Goal: Task Accomplishment & Management: Use online tool/utility

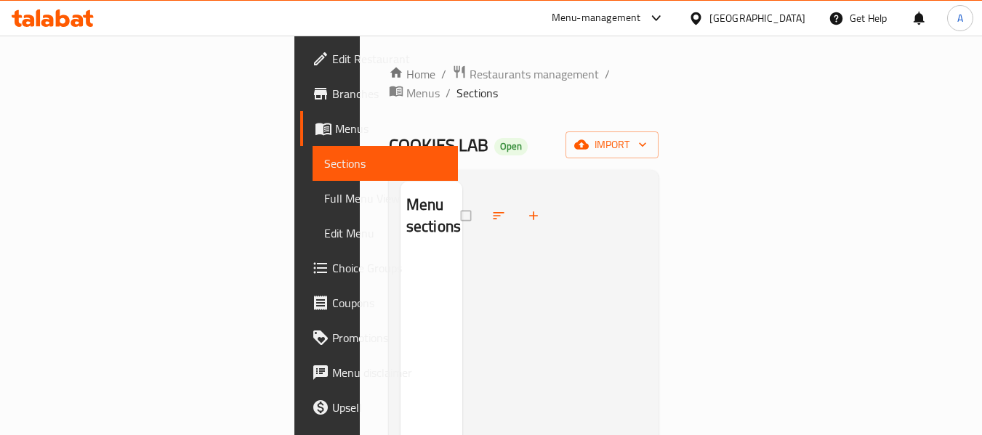
click at [60, 17] on icon at bounding box center [63, 17] width 14 height 17
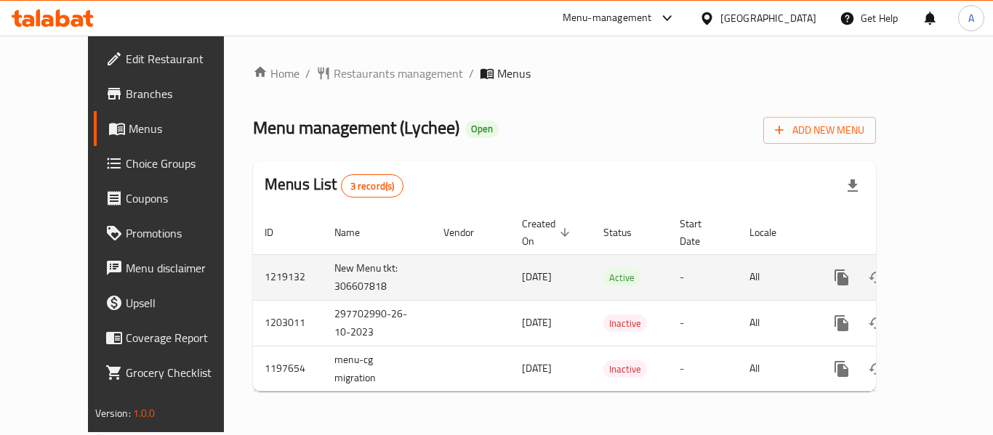
click at [938, 269] on icon "enhanced table" at bounding box center [946, 277] width 17 height 17
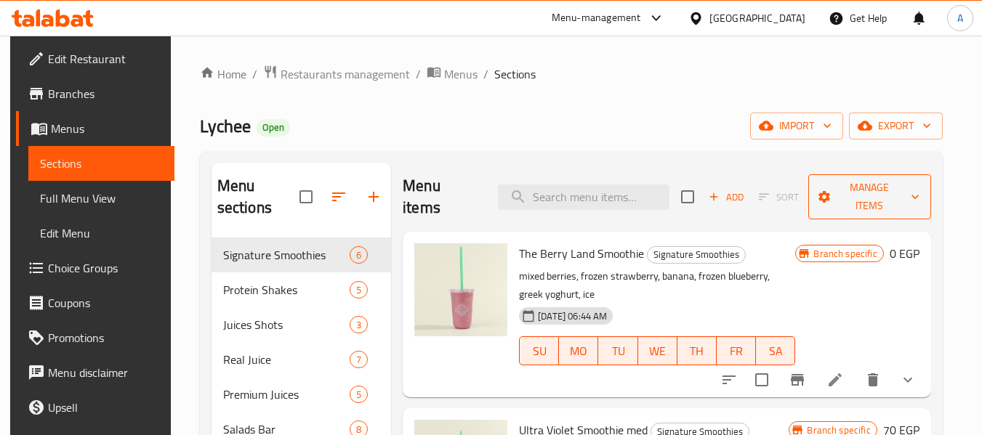
click at [863, 203] on span "Manage items" at bounding box center [870, 197] width 100 height 36
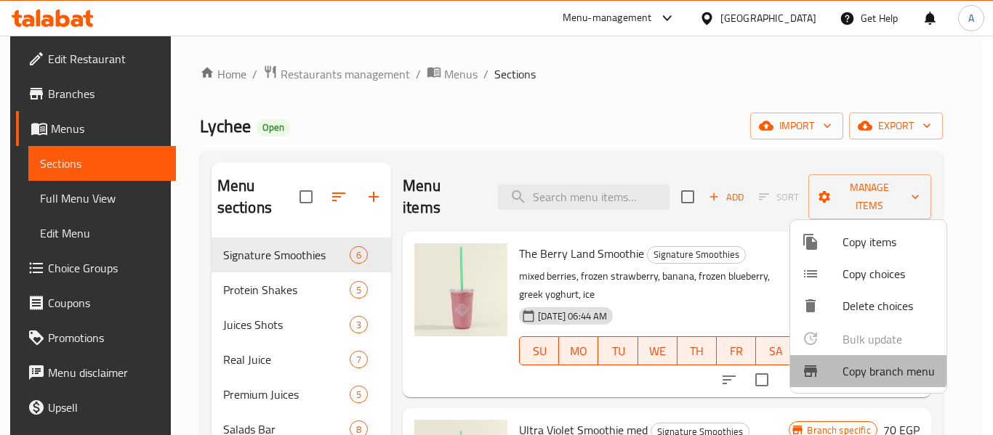
click at [864, 368] on span "Copy branch menu" at bounding box center [888, 371] width 92 height 17
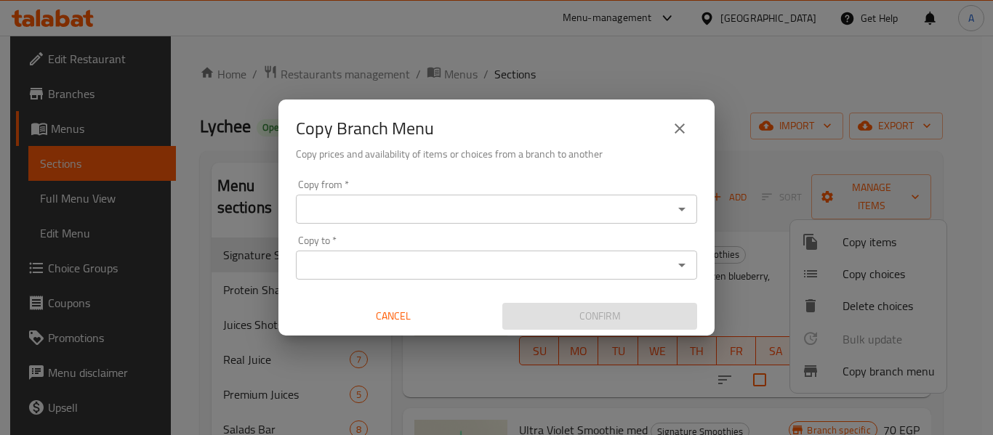
click at [681, 214] on icon "Open" at bounding box center [681, 209] width 17 height 17
drag, startPoint x: 680, startPoint y: 209, endPoint x: 651, endPoint y: 213, distance: 29.3
click at [680, 209] on icon "Open" at bounding box center [681, 210] width 7 height 4
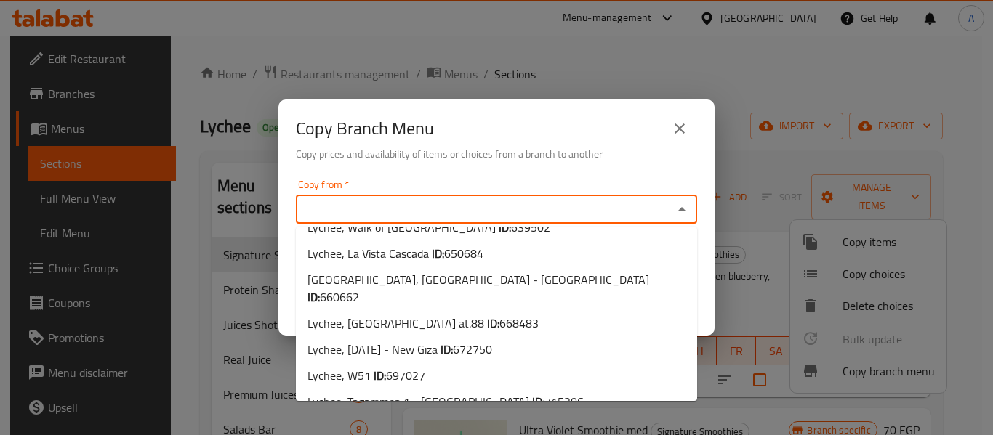
scroll to position [361, 0]
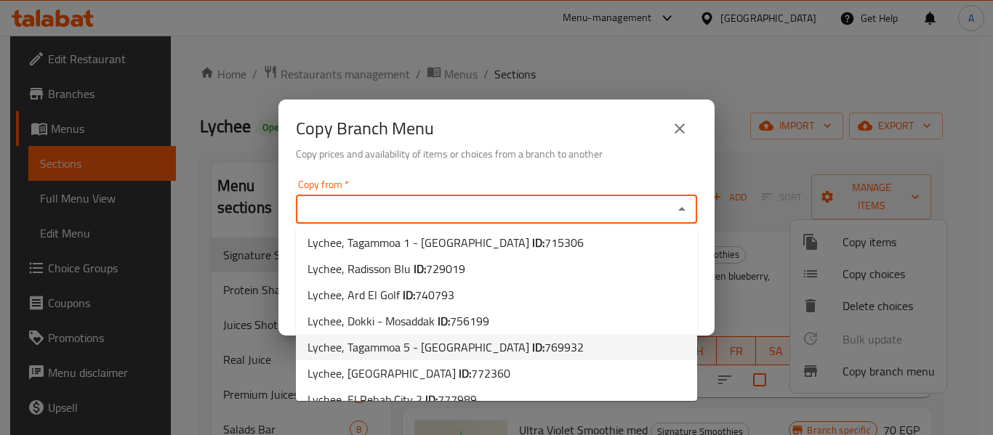
click at [594, 334] on li "Lychee, Tagammoa 5 - Fountain Park ID: 769932" at bounding box center [496, 347] width 401 height 26
type input "Lychee, Tagammoa 5 - [GEOGRAPHIC_DATA]"
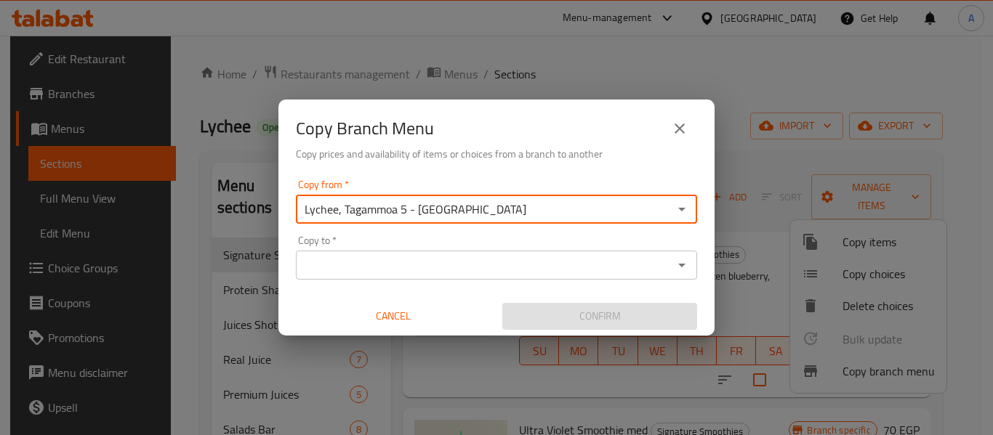
click at [685, 211] on icon "Open" at bounding box center [681, 209] width 17 height 17
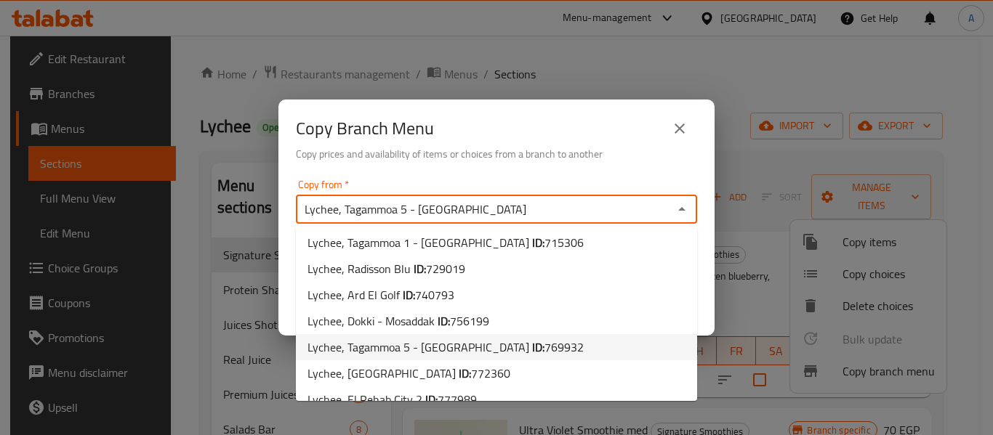
click at [584, 334] on li "Lychee, Tagammoa 5 - Fountain Park ID: 769932" at bounding box center [496, 347] width 401 height 26
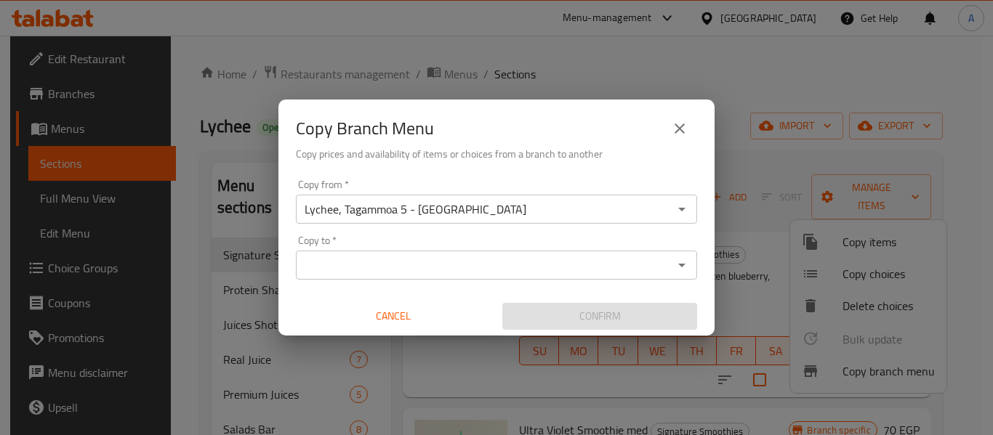
click at [707, 286] on div "Copy from   * Lychee, Tagammoa 5 - Fountain Park Copy from * Copy to   * Copy t…" at bounding box center [496, 255] width 436 height 162
drag, startPoint x: 707, startPoint y: 242, endPoint x: 672, endPoint y: 258, distance: 39.0
click at [707, 242] on div "Copy from   * Lychee, Tagammoa 5 - Fountain Park Copy from * Copy to   * Copy t…" at bounding box center [496, 255] width 436 height 162
click at [664, 266] on input "Copy to   *" at bounding box center [484, 265] width 369 height 20
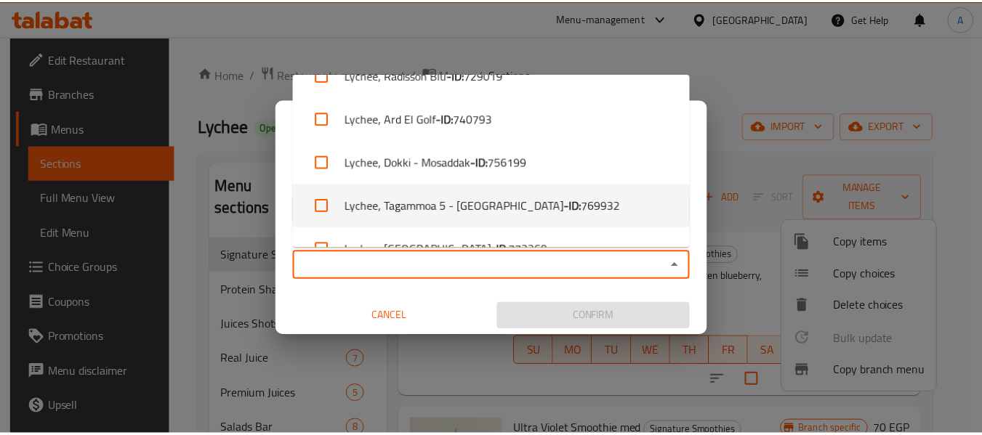
scroll to position [709, 0]
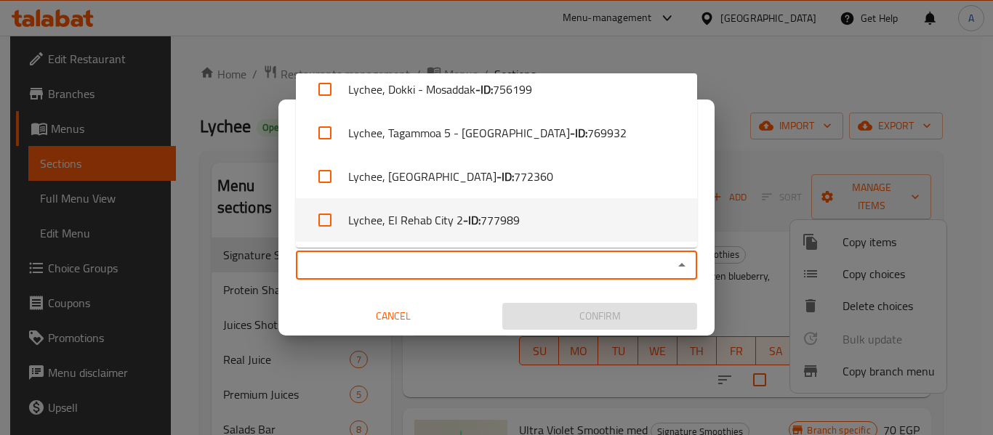
click at [582, 219] on li "Lychee, [GEOGRAPHIC_DATA] 2 - ID: 777989" at bounding box center [496, 220] width 401 height 44
checkbox input "true"
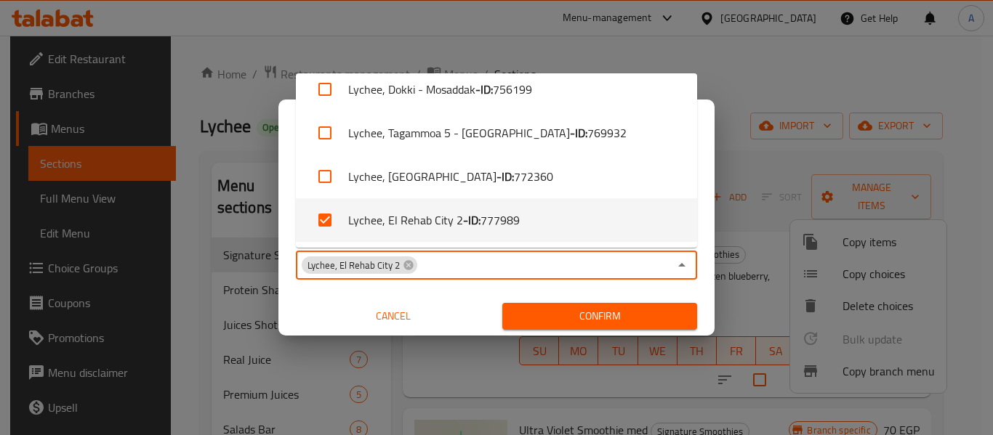
click at [699, 279] on div "Copy from   * Lychee, Tagammoa 5 - Fountain Park Copy from * Copy to   * Lychee…" at bounding box center [496, 255] width 436 height 162
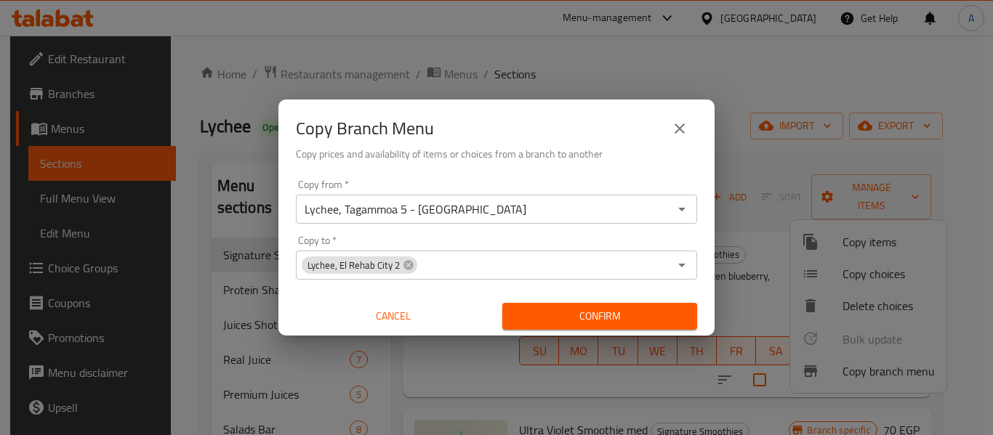
click at [661, 311] on span "Confirm" at bounding box center [600, 316] width 172 height 18
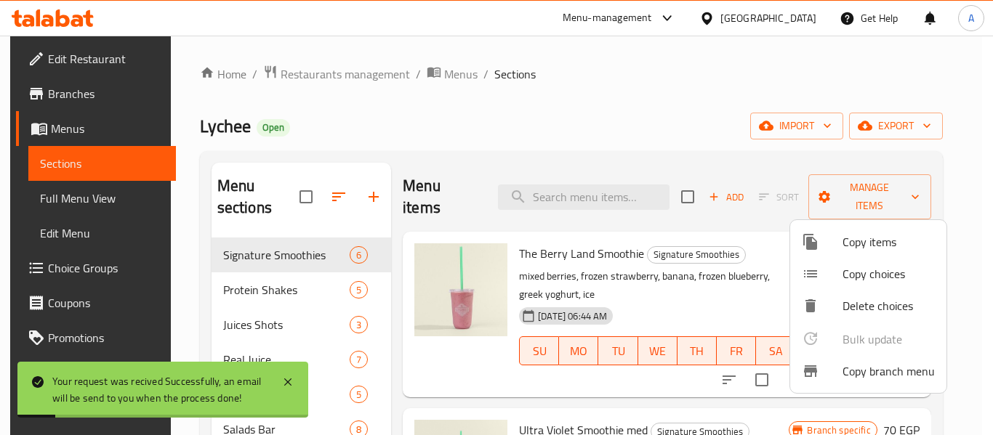
click at [646, 113] on div at bounding box center [496, 217] width 993 height 435
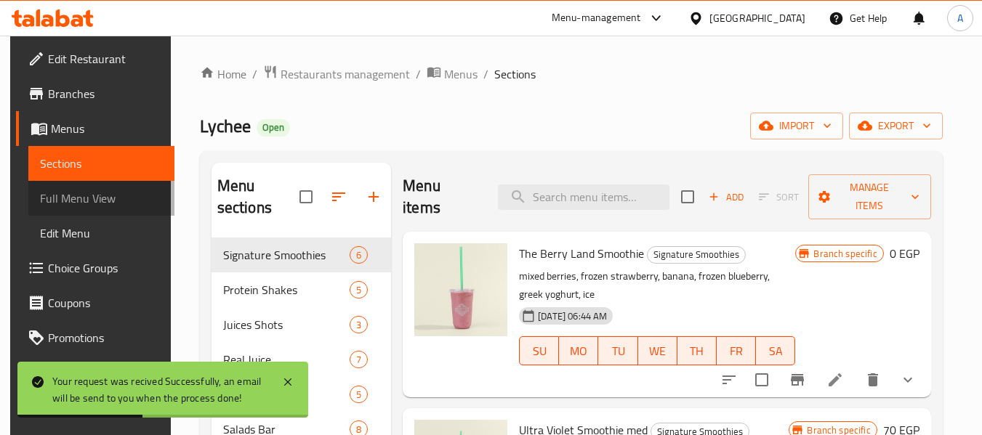
click at [101, 193] on span "Full Menu View" at bounding box center [101, 198] width 123 height 17
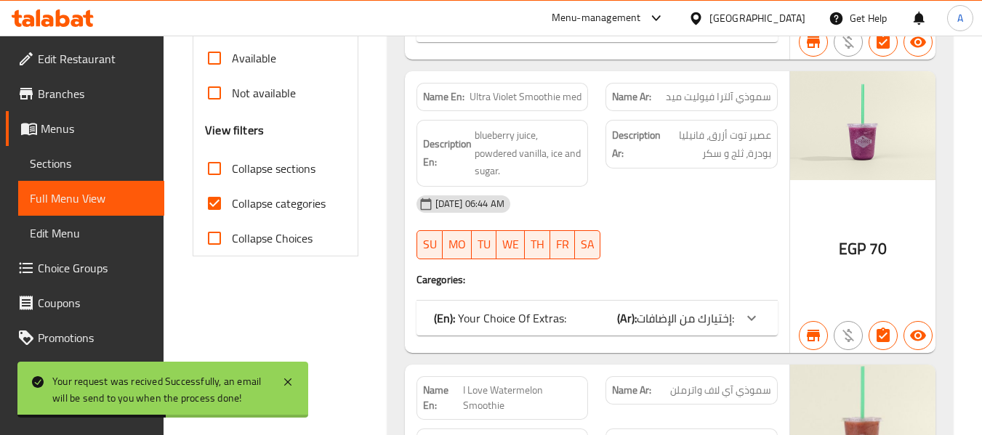
scroll to position [654, 0]
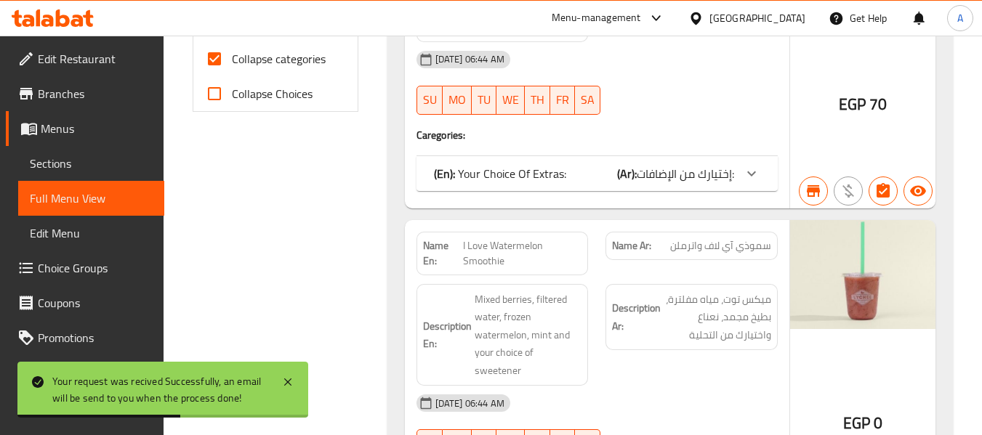
click at [296, 55] on span "Collapse categories" at bounding box center [279, 58] width 94 height 17
click at [232, 55] on input "Collapse categories" at bounding box center [214, 58] width 35 height 35
checkbox input "false"
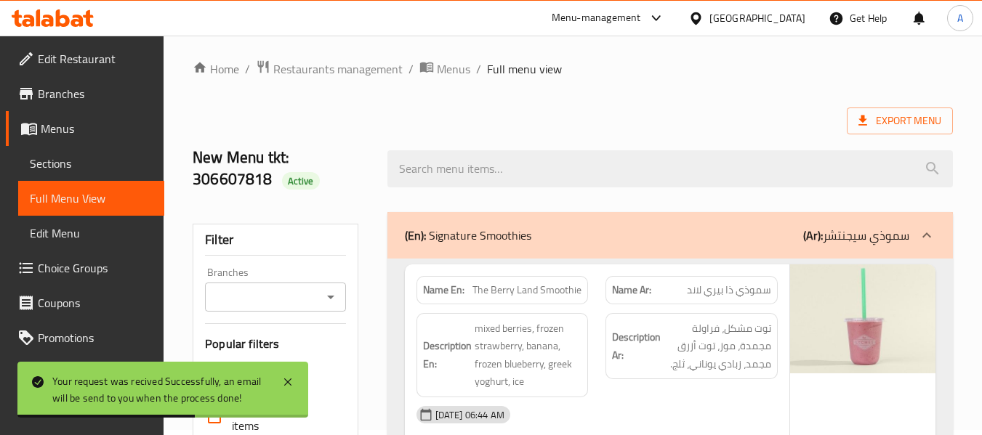
scroll to position [0, 0]
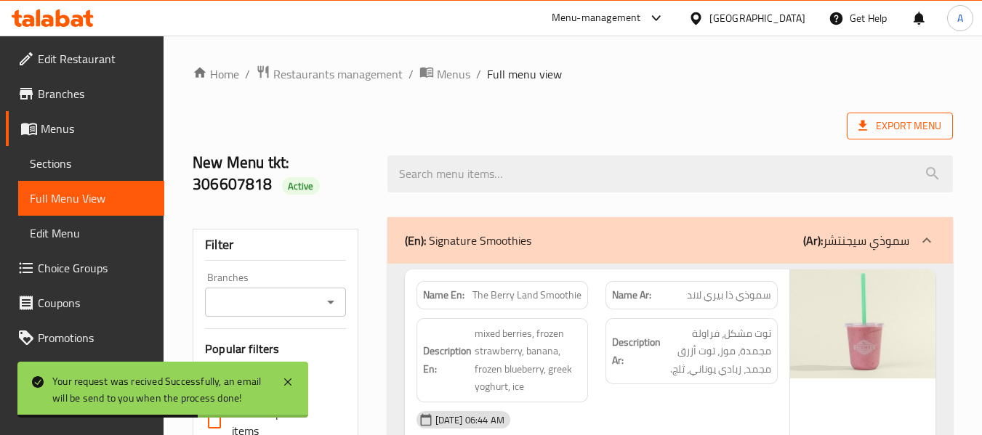
click at [930, 129] on span "Export Menu" at bounding box center [899, 126] width 83 height 18
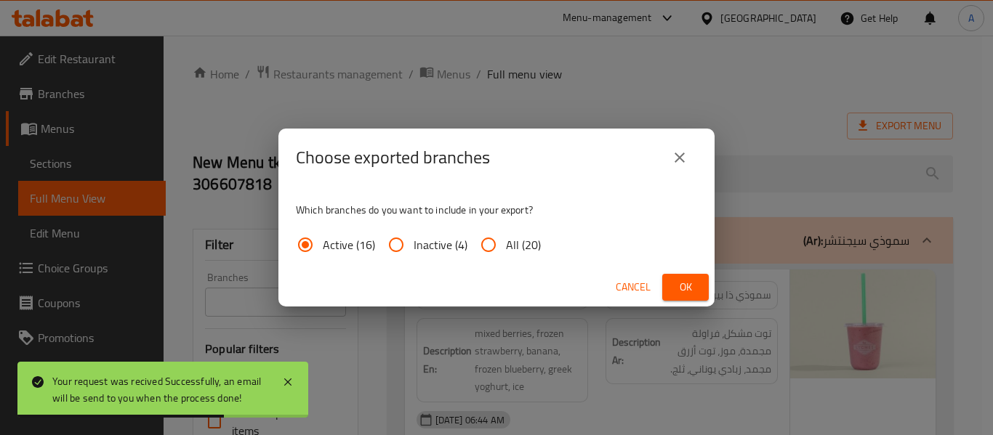
click at [518, 246] on span "All (20)" at bounding box center [523, 244] width 35 height 17
click at [506, 246] on input "All (20)" at bounding box center [488, 245] width 35 height 35
radio input "true"
click at [680, 278] on span "Ok" at bounding box center [685, 287] width 23 height 18
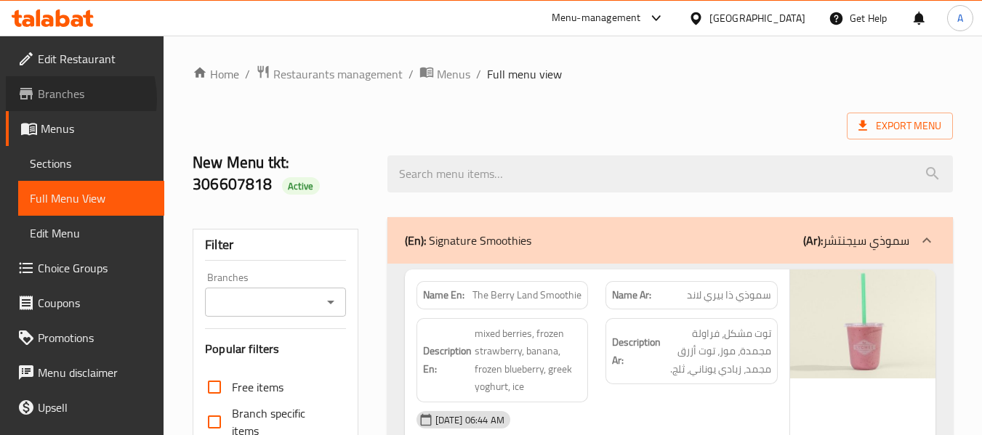
click at [61, 99] on span "Branches" at bounding box center [95, 93] width 115 height 17
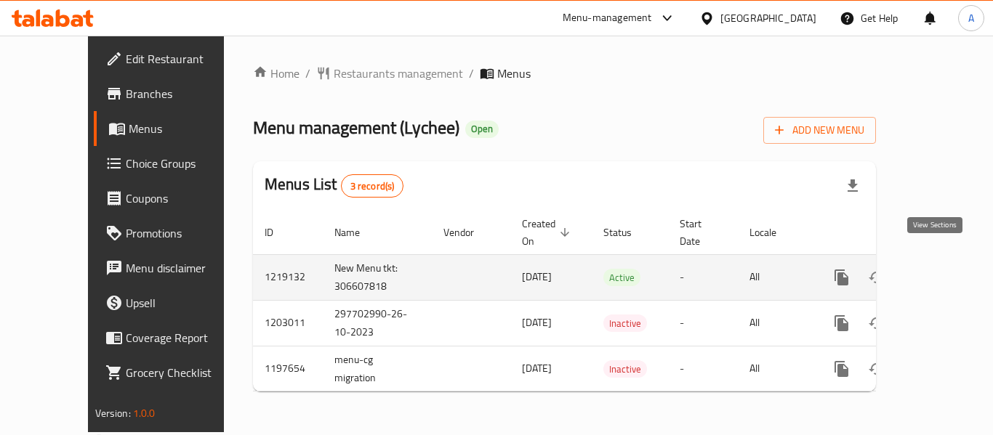
click at [944, 260] on link "enhanced table" at bounding box center [946, 277] width 35 height 35
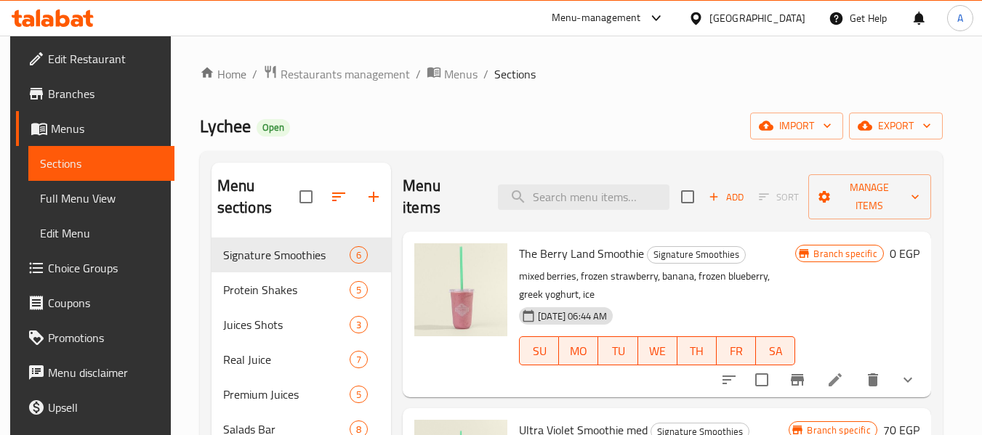
click at [886, 186] on span "Manage items" at bounding box center [870, 197] width 100 height 36
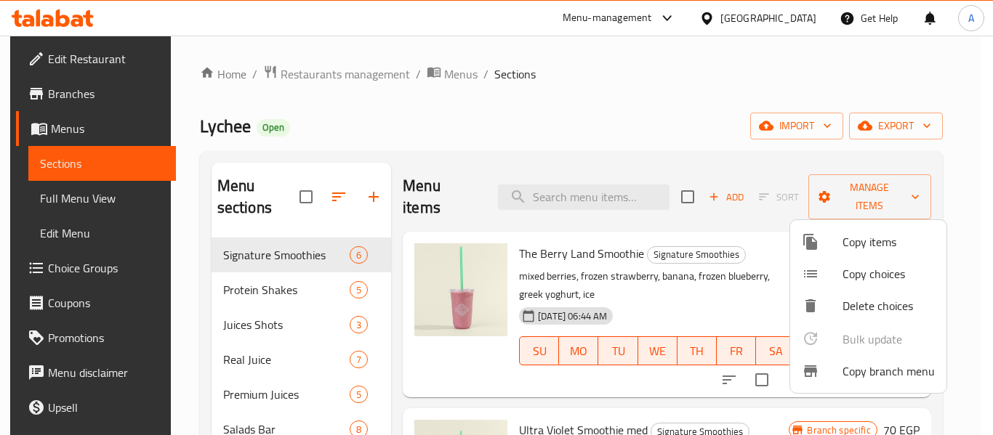
click at [847, 374] on span "Copy branch menu" at bounding box center [888, 371] width 92 height 17
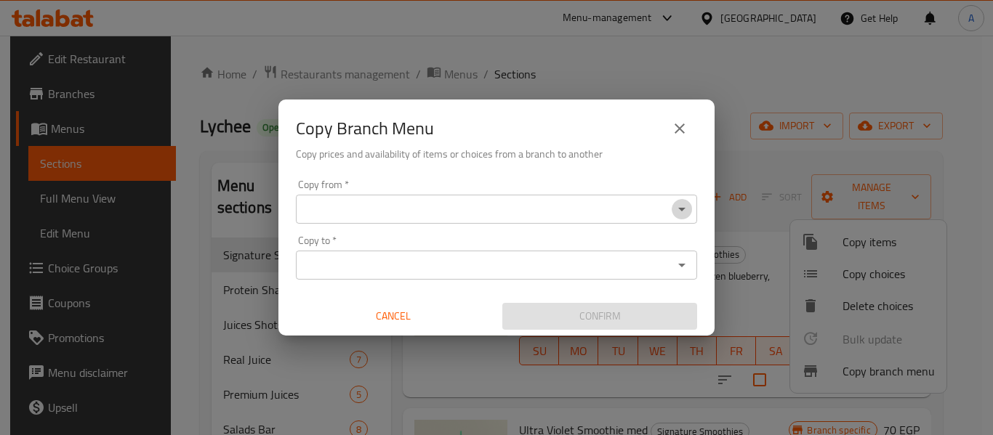
click at [684, 215] on icon "Open" at bounding box center [681, 209] width 17 height 17
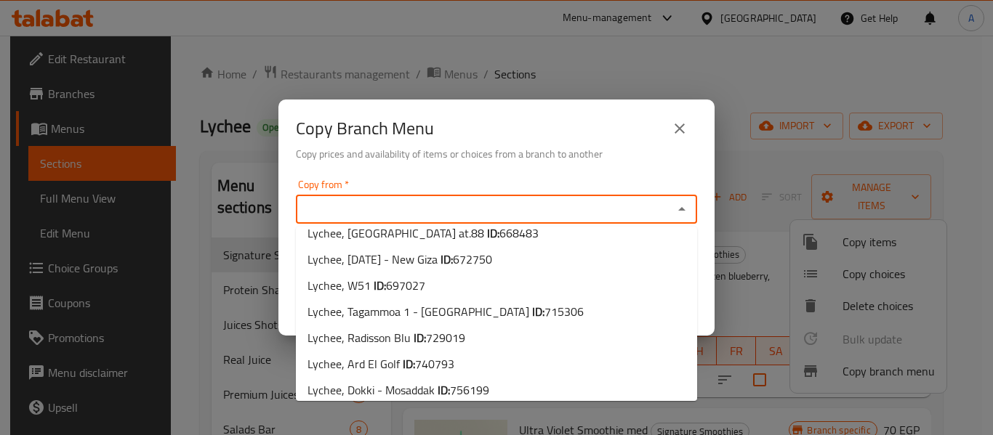
scroll to position [361, 0]
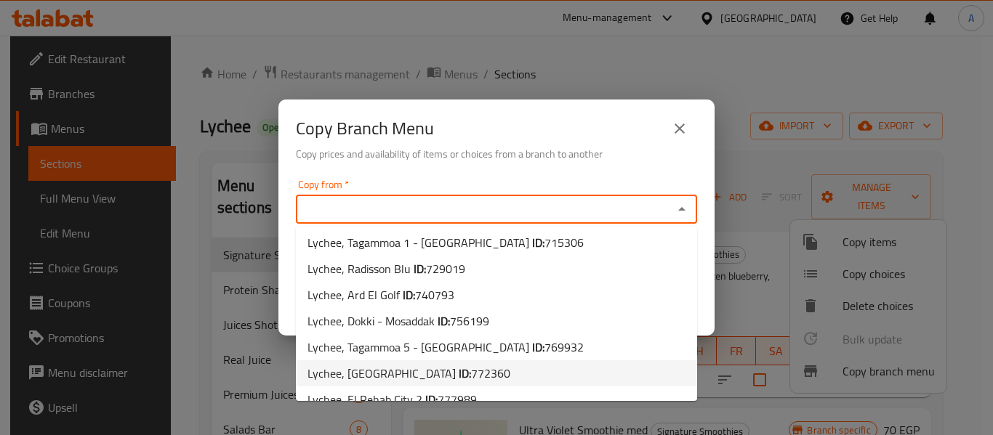
click at [502, 361] on li "Lychee, [GEOGRAPHIC_DATA] ID: 772360" at bounding box center [496, 374] width 401 height 26
type input "Lychee, [GEOGRAPHIC_DATA]"
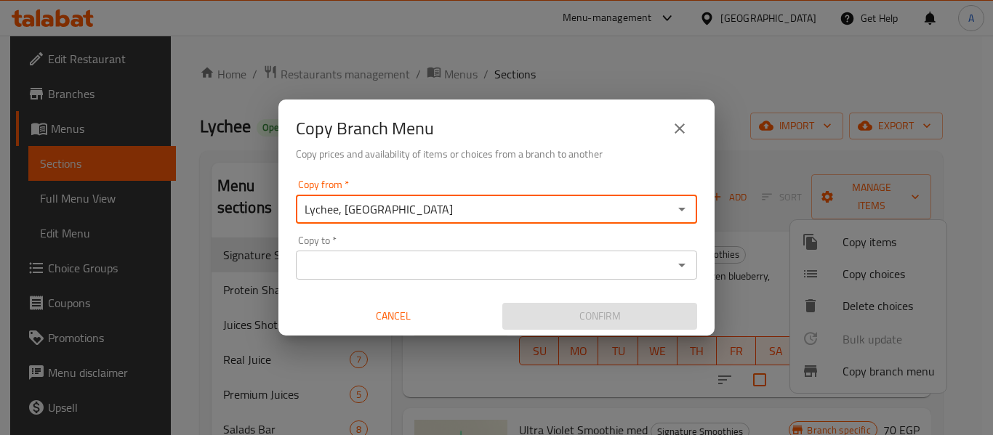
click at [679, 268] on icon "Open" at bounding box center [681, 265] width 17 height 17
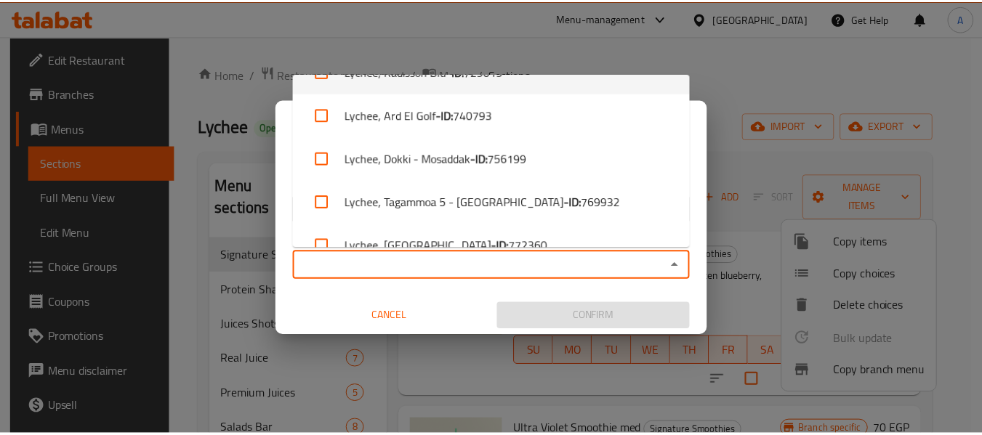
scroll to position [709, 0]
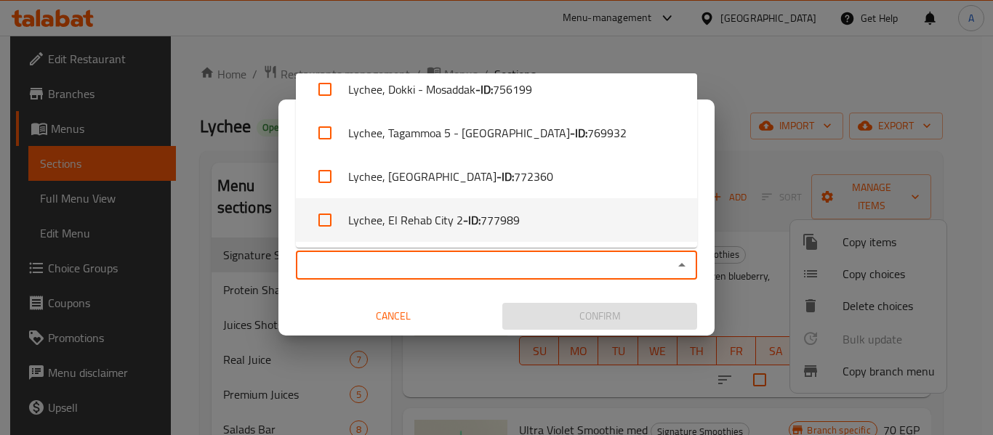
click at [609, 240] on li "Lychee, [GEOGRAPHIC_DATA] 2 - ID: 777989" at bounding box center [496, 220] width 401 height 44
checkbox input "true"
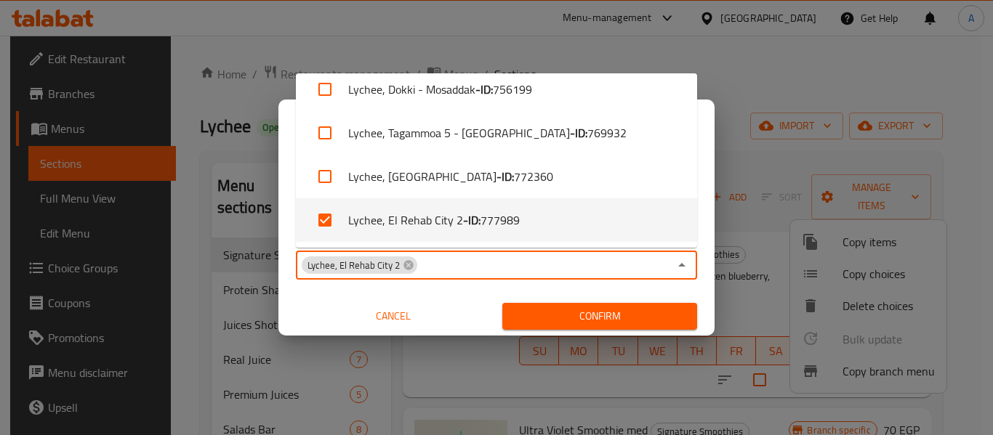
click at [631, 309] on span "Confirm" at bounding box center [600, 316] width 172 height 18
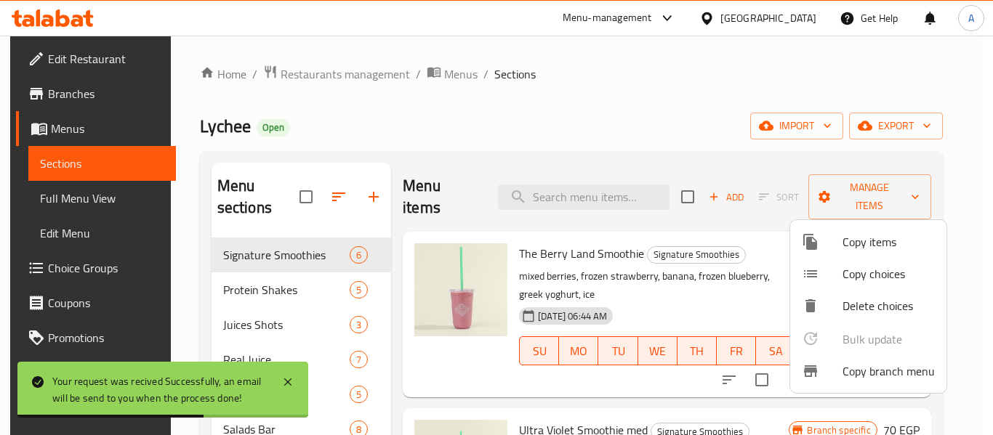
click at [633, 116] on div at bounding box center [496, 217] width 993 height 435
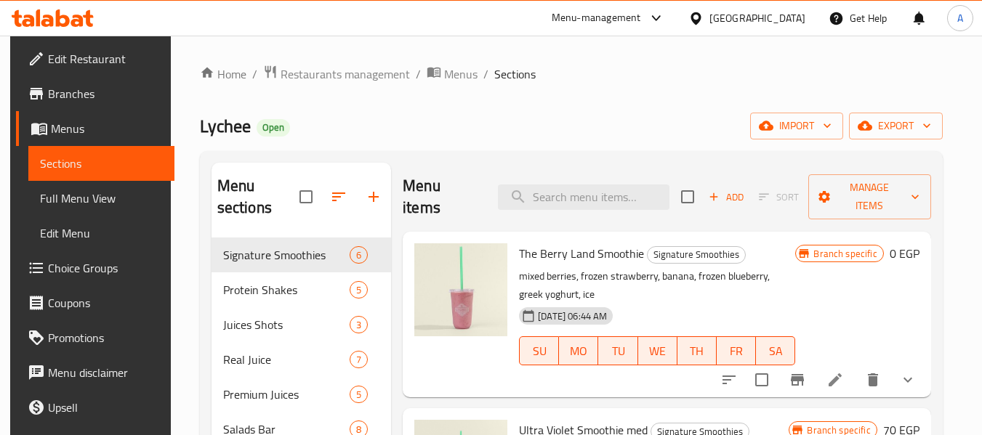
click at [89, 200] on span "Full Menu View" at bounding box center [101, 198] width 123 height 17
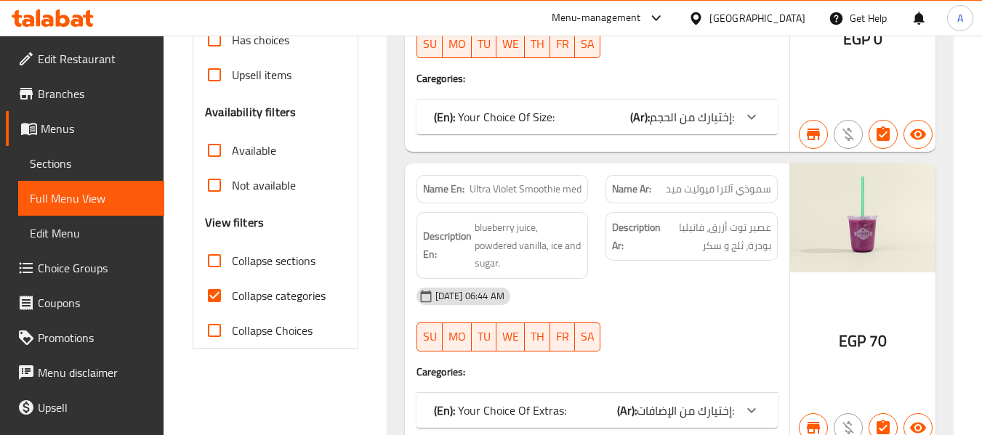
scroll to position [436, 0]
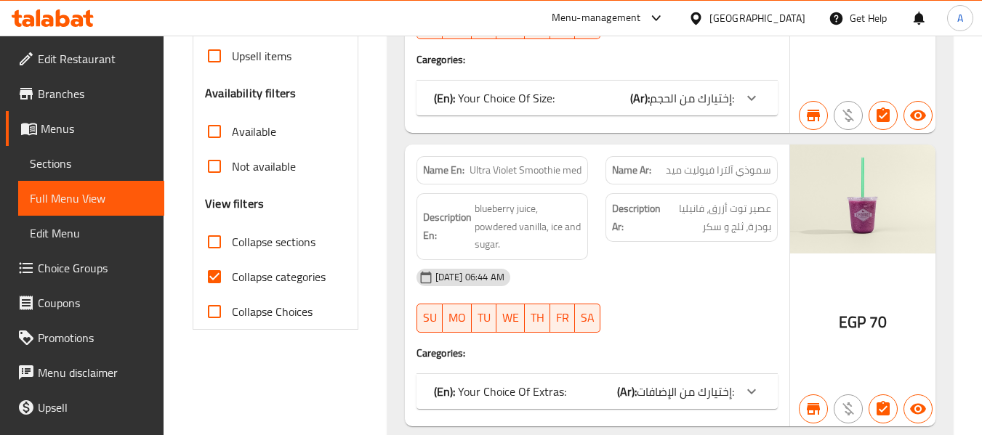
click at [275, 275] on span "Collapse categories" at bounding box center [279, 276] width 94 height 17
click at [232, 275] on input "Collapse categories" at bounding box center [214, 277] width 35 height 35
checkbox input "false"
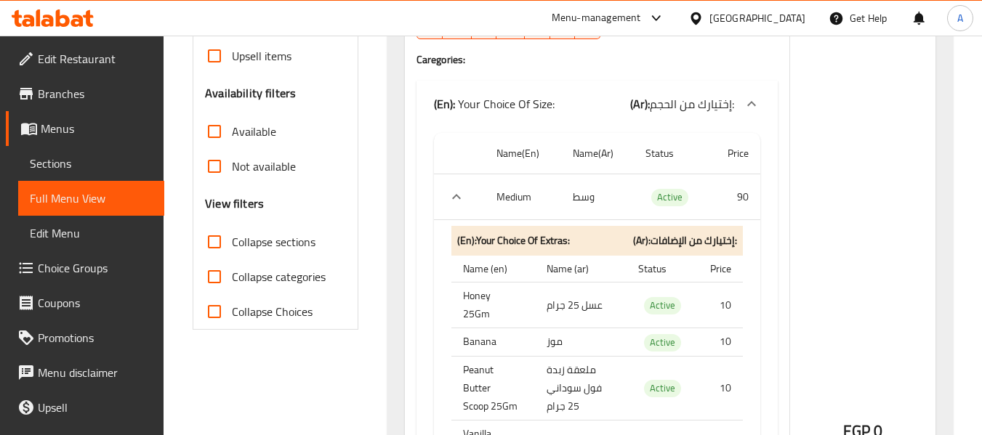
scroll to position [0, 0]
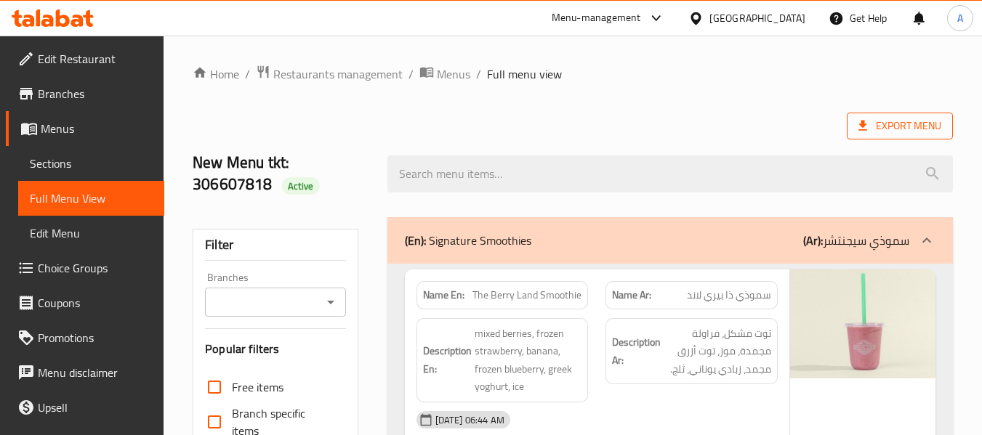
click at [868, 126] on icon at bounding box center [863, 125] width 15 height 15
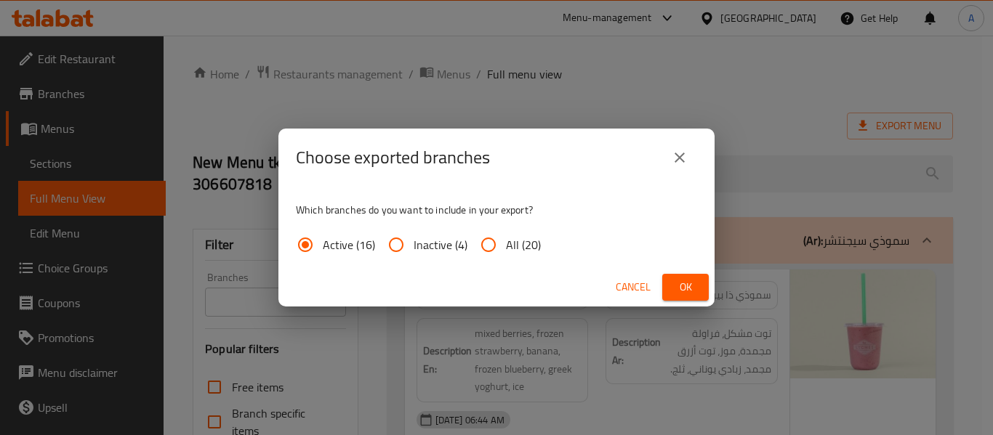
click at [496, 244] on input "All (20)" at bounding box center [488, 245] width 35 height 35
radio input "true"
click at [671, 283] on button "Ok" at bounding box center [685, 287] width 47 height 27
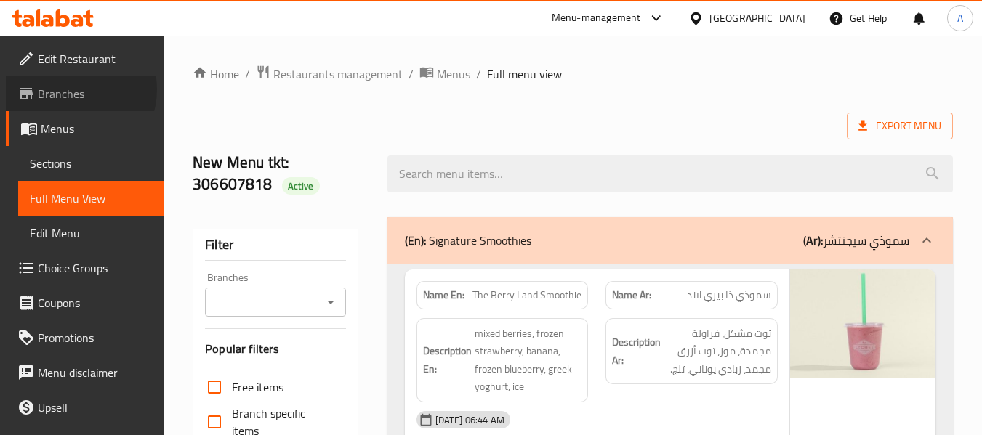
click at [71, 89] on span "Branches" at bounding box center [95, 93] width 115 height 17
